Goal: Find specific page/section: Find specific page/section

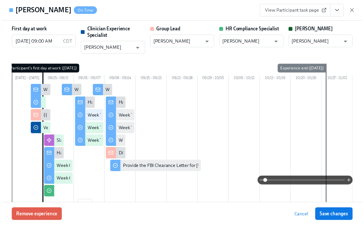
scroll to position [0, 10777]
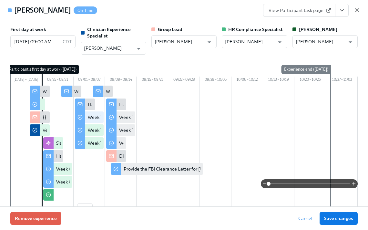
click at [357, 11] on icon "button" at bounding box center [357, 10] width 6 height 6
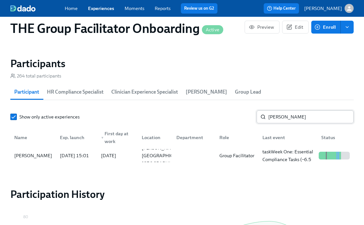
click at [291, 118] on input "[PERSON_NAME]" at bounding box center [310, 117] width 85 height 13
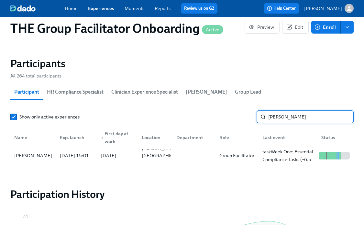
click at [291, 118] on input "[PERSON_NAME]" at bounding box center [310, 117] width 85 height 13
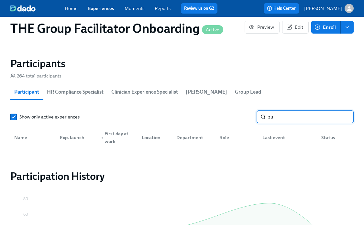
type input "z"
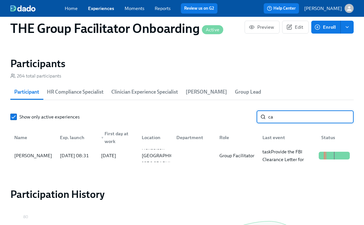
type input "c"
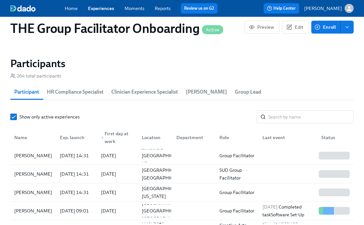
scroll to position [0, 10781]
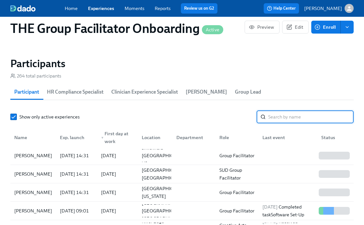
click at [317, 118] on input "search" at bounding box center [310, 117] width 85 height 13
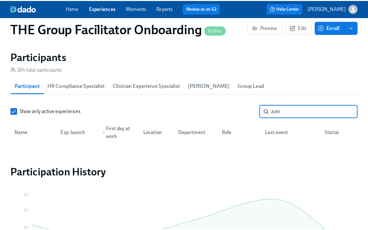
scroll to position [535, 0]
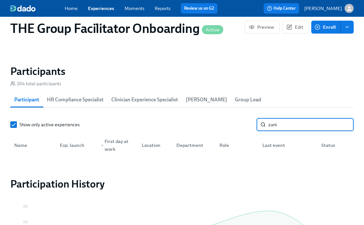
click at [314, 131] on input "zuni" at bounding box center [310, 124] width 85 height 13
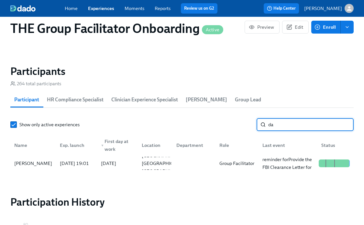
type input "d"
type input "c"
type input "zuni"
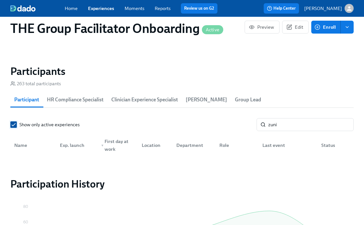
click at [14, 125] on input "Show only active experiences" at bounding box center [14, 125] width 6 height 6
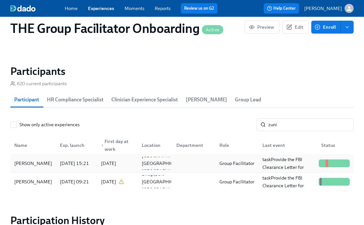
click at [40, 167] on div "[PERSON_NAME]" at bounding box center [33, 164] width 43 height 8
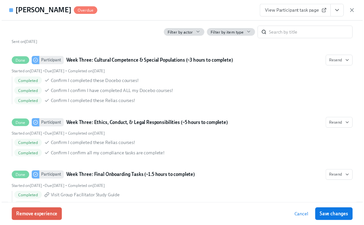
scroll to position [1199, 0]
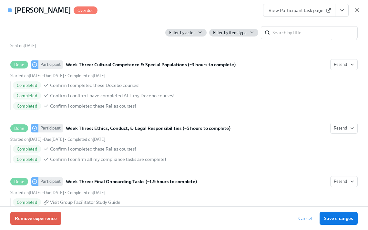
click at [356, 9] on icon "button" at bounding box center [357, 10] width 3 height 3
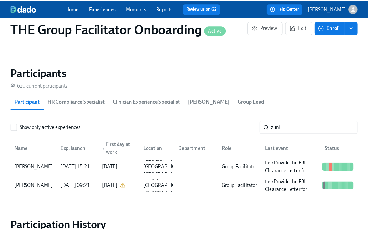
scroll to position [0, 10777]
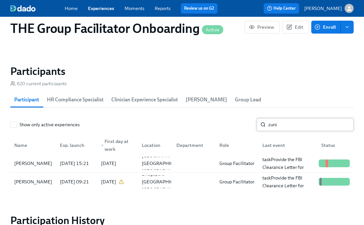
click at [289, 127] on input "zuni" at bounding box center [310, 124] width 85 height 13
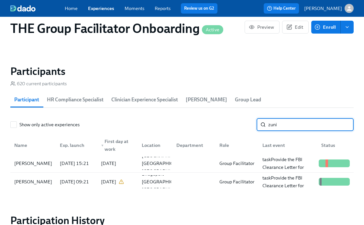
click at [288, 128] on input "zuni" at bounding box center [310, 124] width 85 height 13
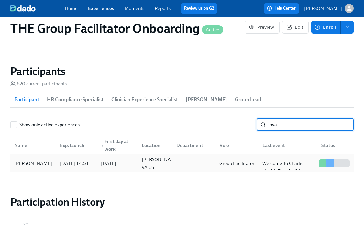
type input "joya"
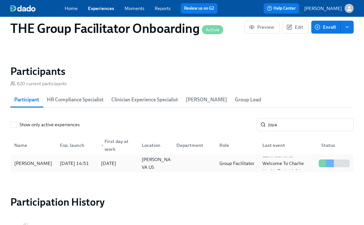
click at [54, 165] on div "[PERSON_NAME]" at bounding box center [33, 163] width 43 height 13
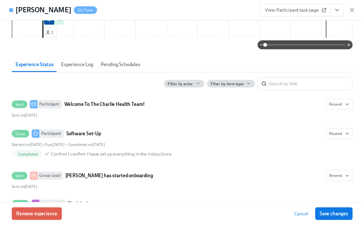
scroll to position [43, 0]
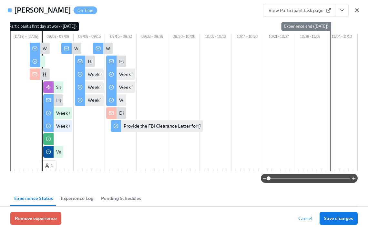
click at [356, 12] on icon "button" at bounding box center [357, 10] width 6 height 6
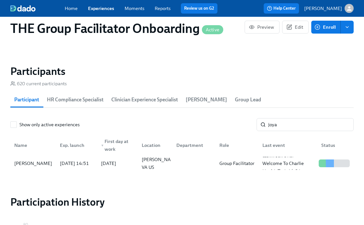
scroll to position [0, 10781]
